Goal: Understand process/instructions

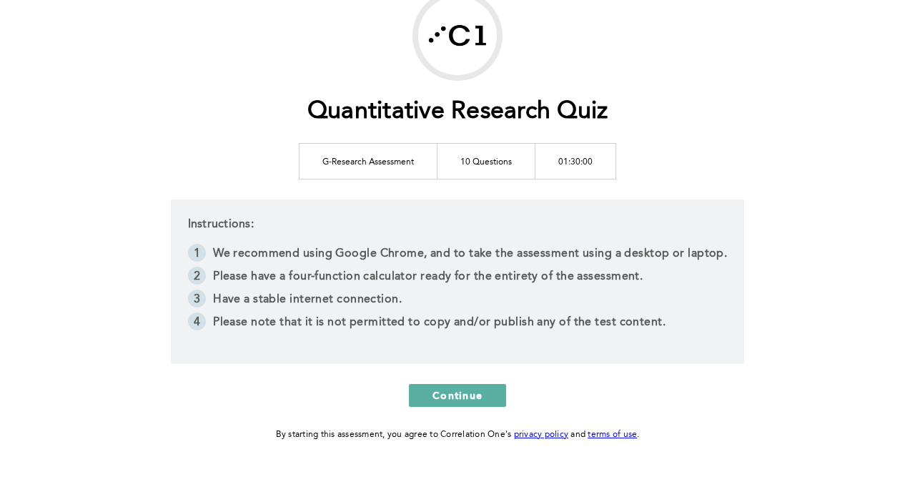
scroll to position [126, 0]
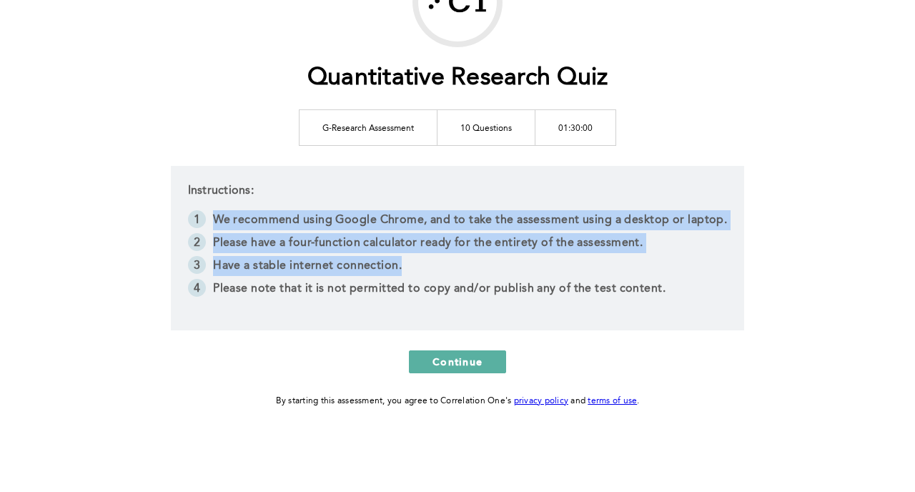
drag, startPoint x: 339, startPoint y: 207, endPoint x: 406, endPoint y: 262, distance: 86.9
click at [406, 262] on div "Instructions: We recommend using Google Chrome, and to take the assessment usin…" at bounding box center [458, 248] width 574 height 164
click at [406, 262] on li "Have a stable internet connection." at bounding box center [458, 267] width 540 height 23
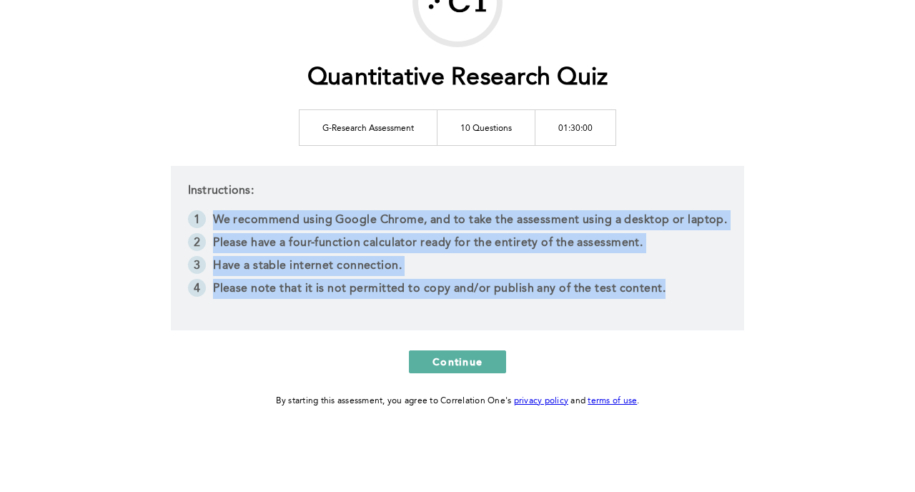
drag, startPoint x: 367, startPoint y: 306, endPoint x: 363, endPoint y: 201, distance: 105.2
click at [363, 201] on div "Instructions: We recommend using Google Chrome, and to take the assessment usin…" at bounding box center [458, 248] width 574 height 164
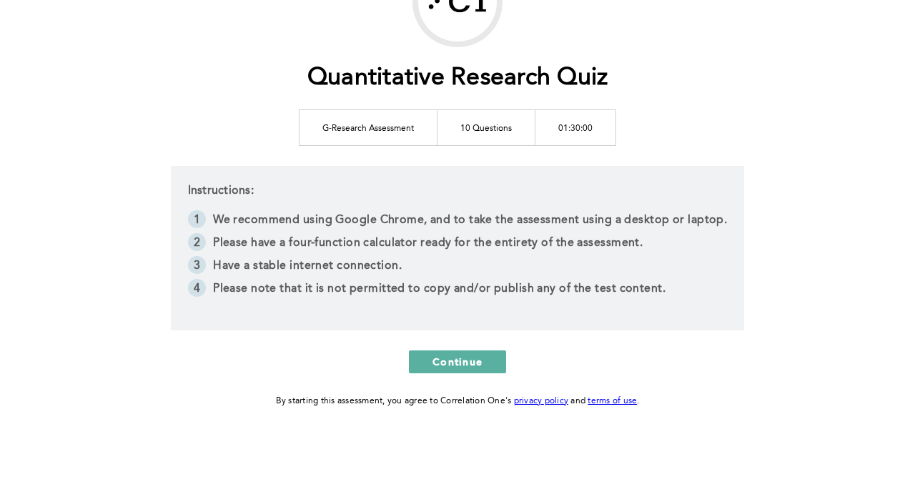
click at [363, 201] on div "Instructions: We recommend using Google Chrome, and to take the assessment usin…" at bounding box center [458, 248] width 574 height 164
